Goal: Find specific page/section: Find specific page/section

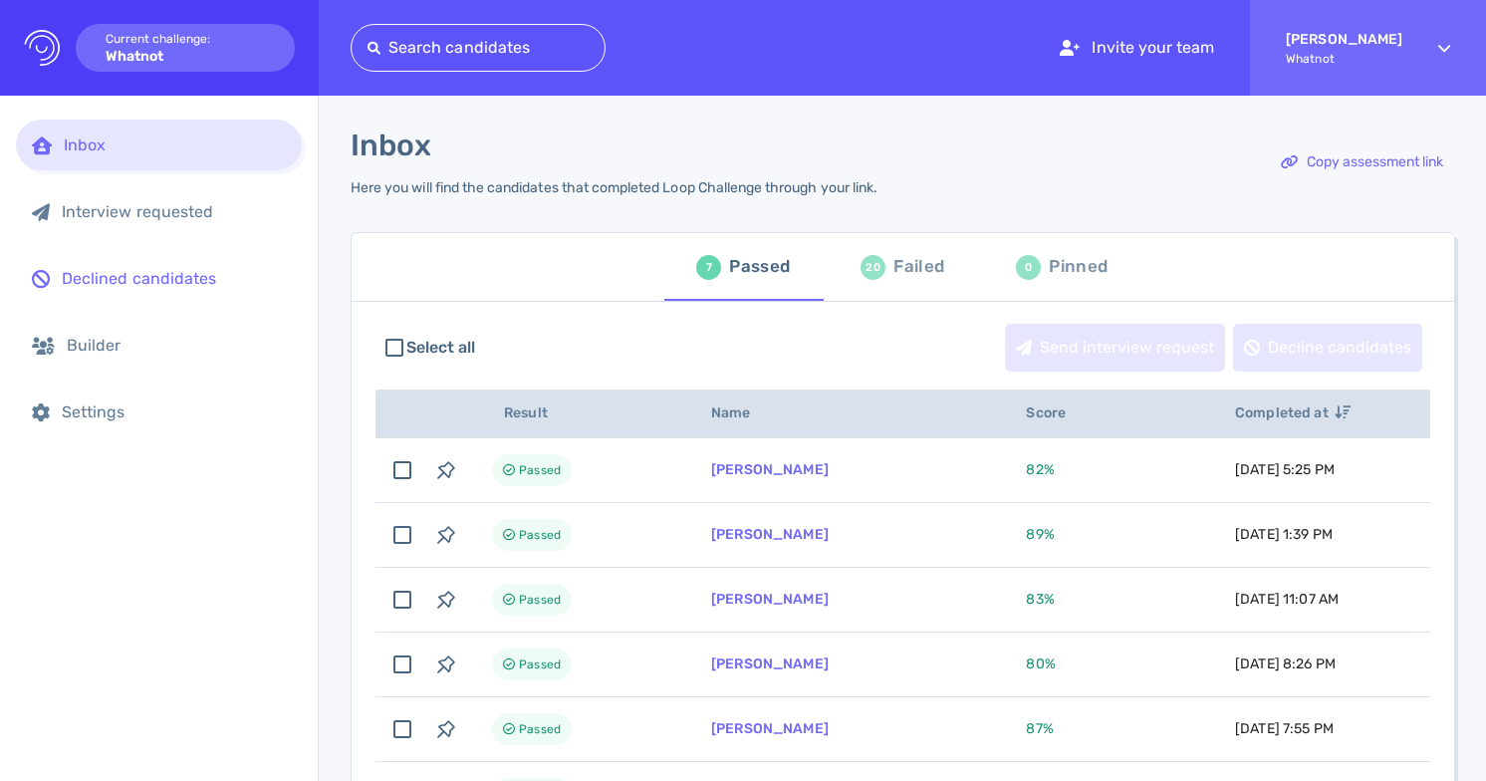
click at [180, 278] on div "Declined candidates" at bounding box center [174, 278] width 224 height 19
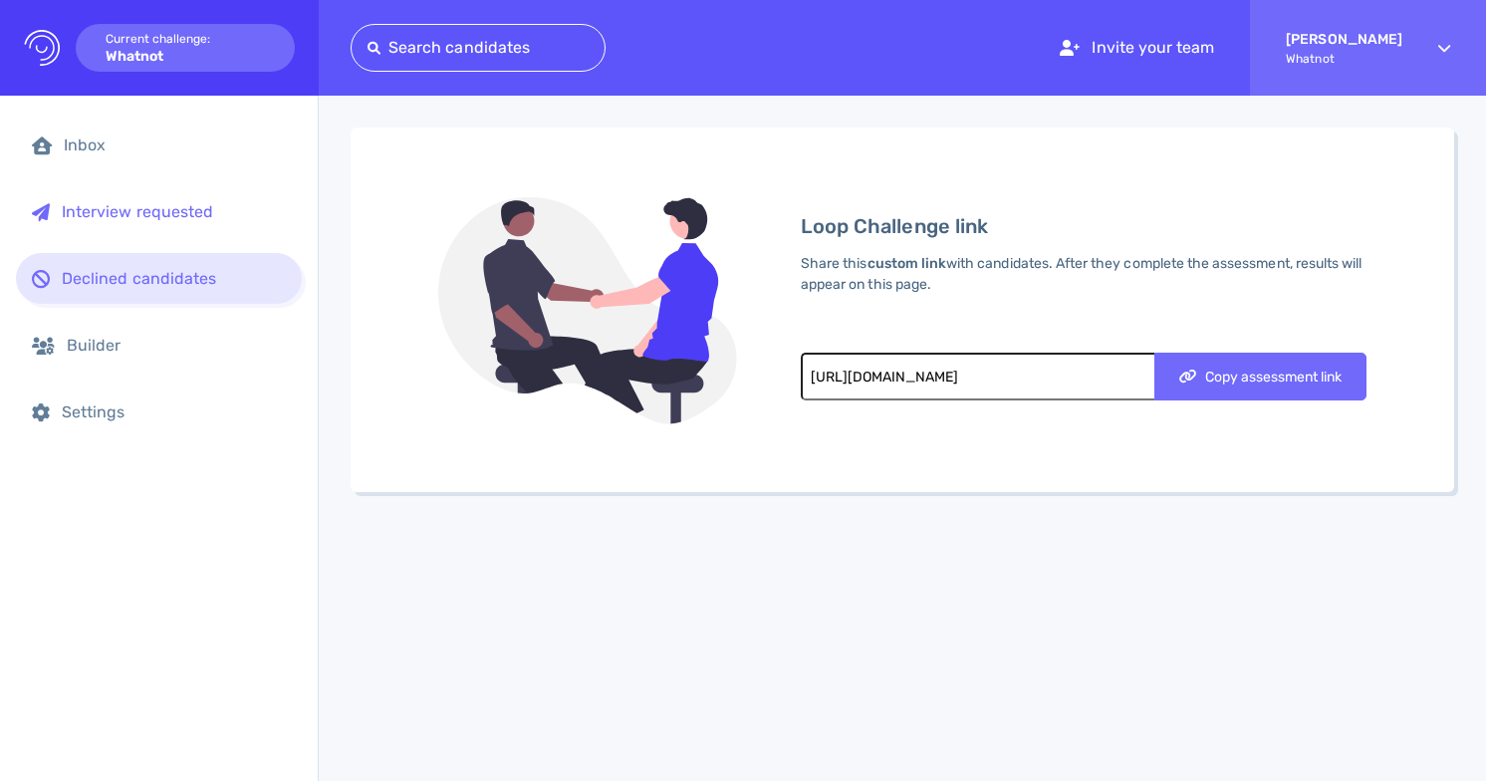
click at [174, 200] on div "Interview requested" at bounding box center [159, 211] width 286 height 51
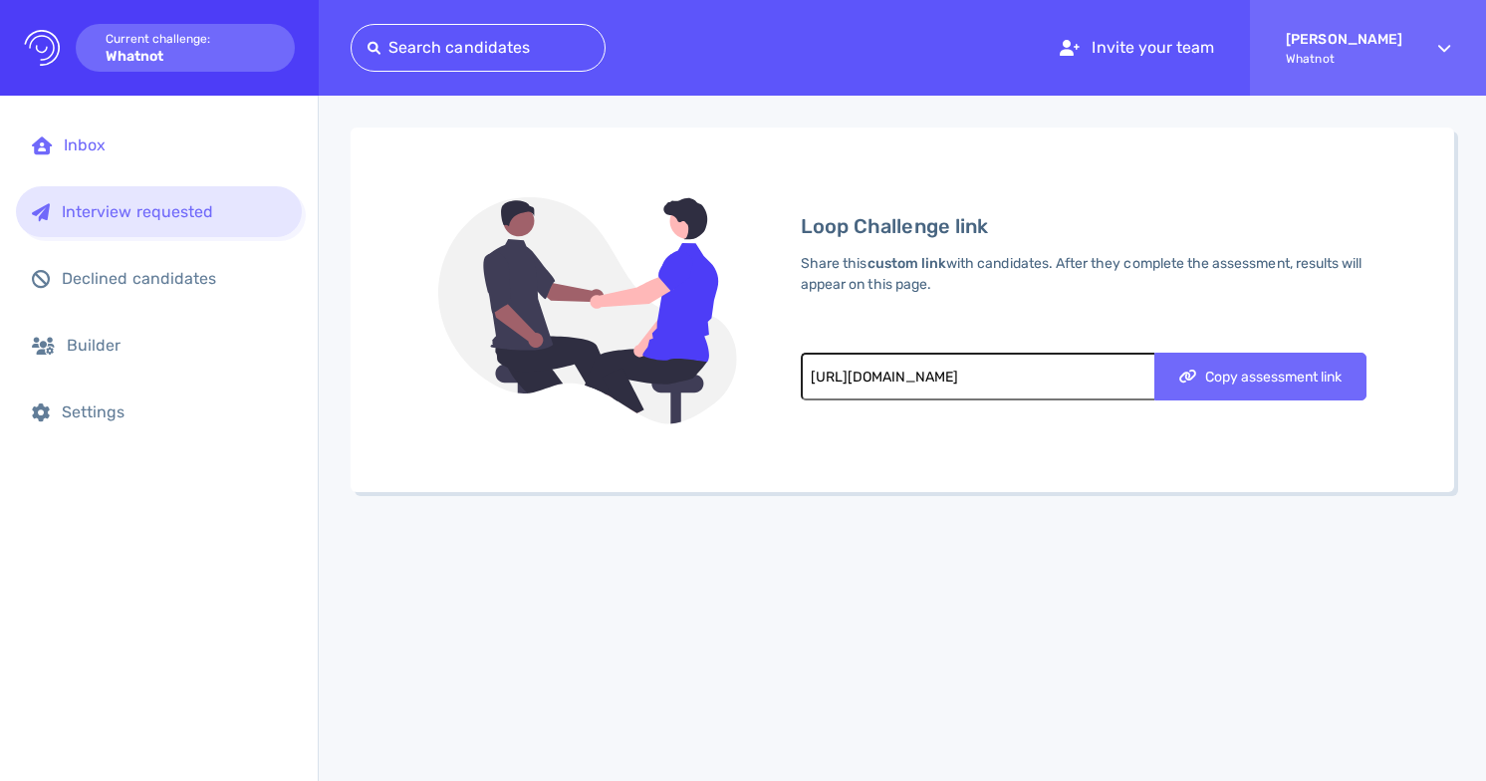
click at [185, 155] on div "Inbox" at bounding box center [159, 144] width 286 height 51
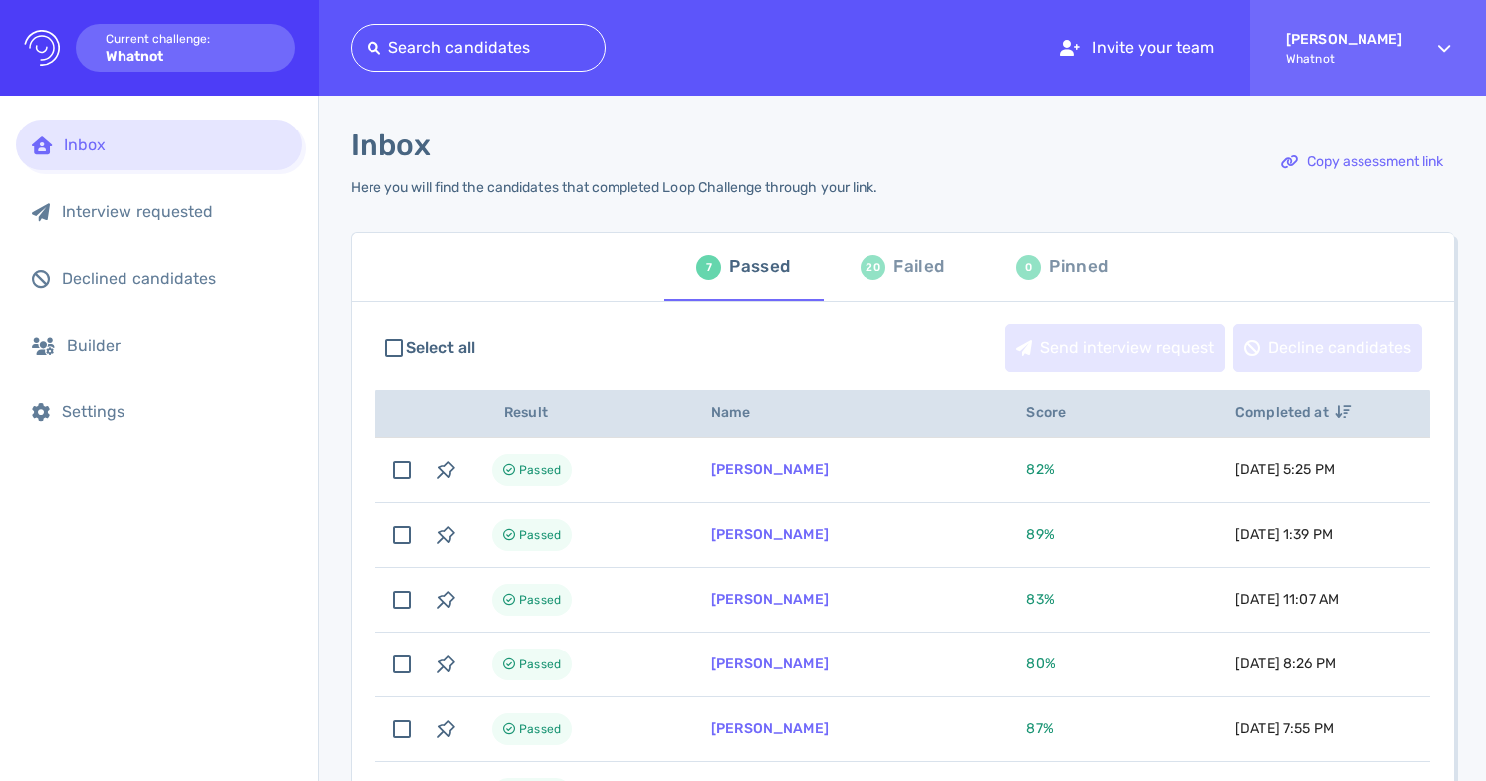
click at [867, 277] on div "20" at bounding box center [872, 267] width 25 height 25
